Goal: Task Accomplishment & Management: Manage account settings

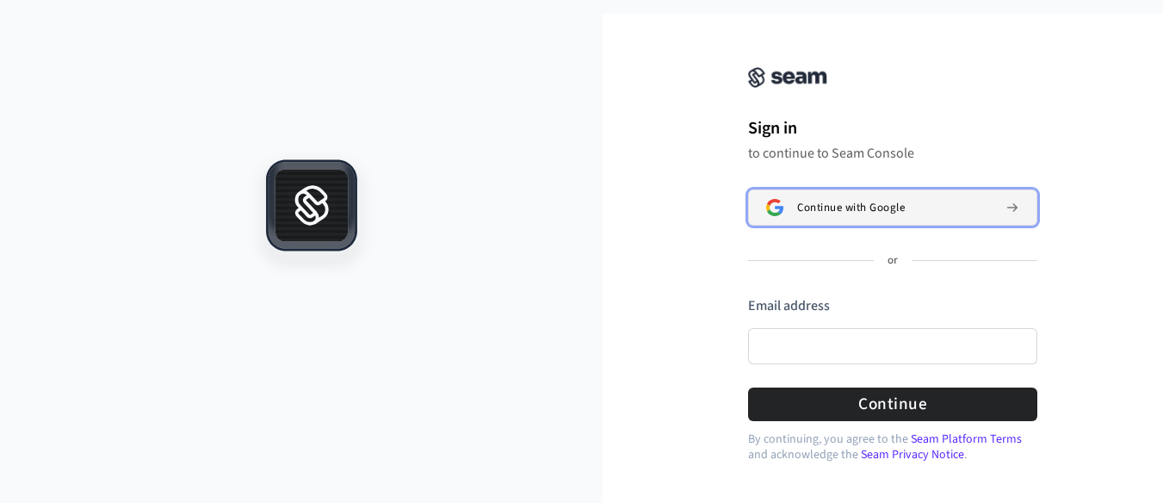
click at [860, 206] on span "Continue with Google" at bounding box center [851, 208] width 108 height 14
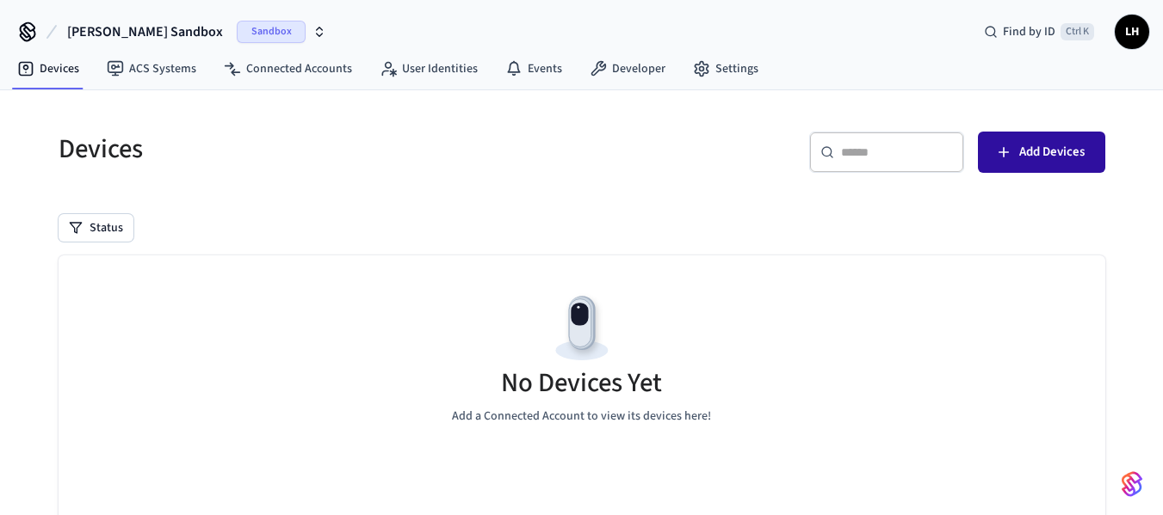
click at [1035, 157] on span "Add Devices" at bounding box center [1051, 152] width 65 height 22
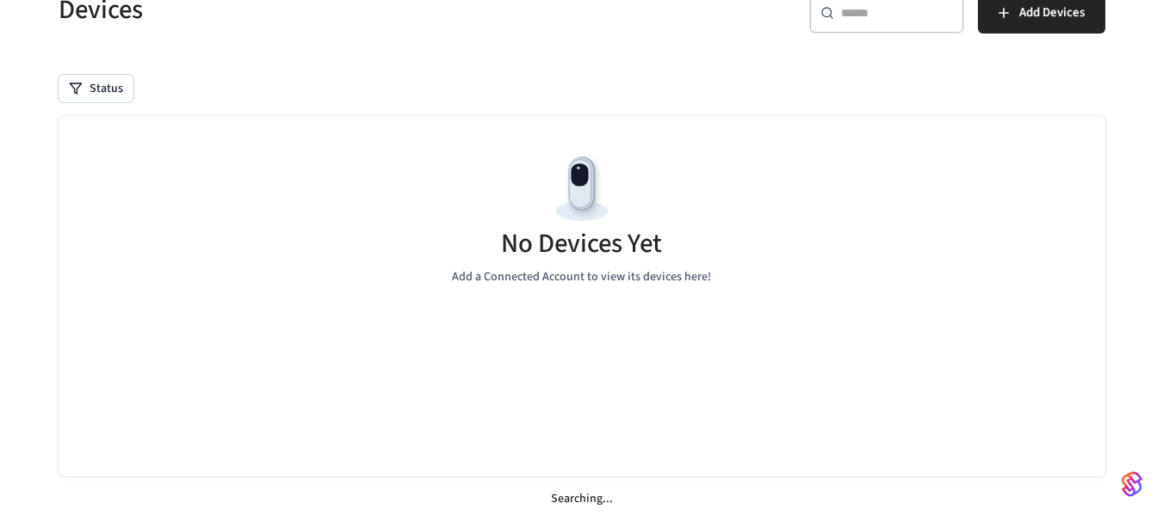
scroll to position [146, 0]
